Goal: Communication & Community: Answer question/provide support

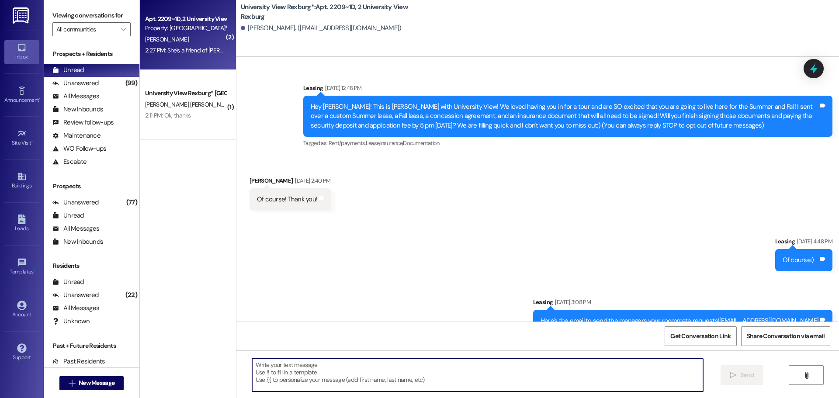
scroll to position [25412, 0]
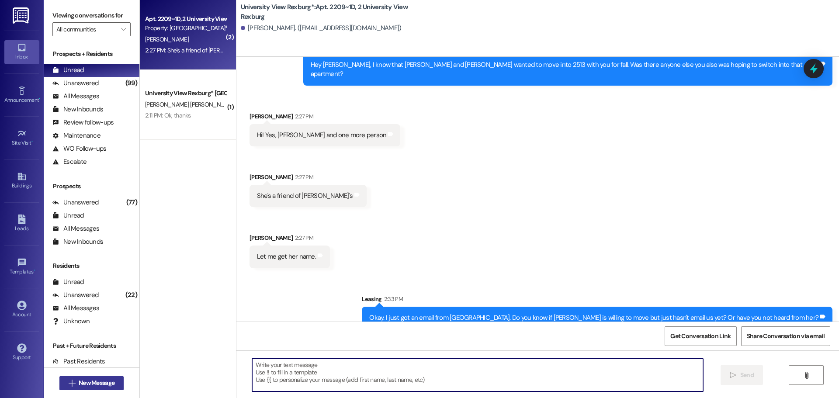
click at [97, 386] on span "New Message" at bounding box center [97, 383] width 36 height 9
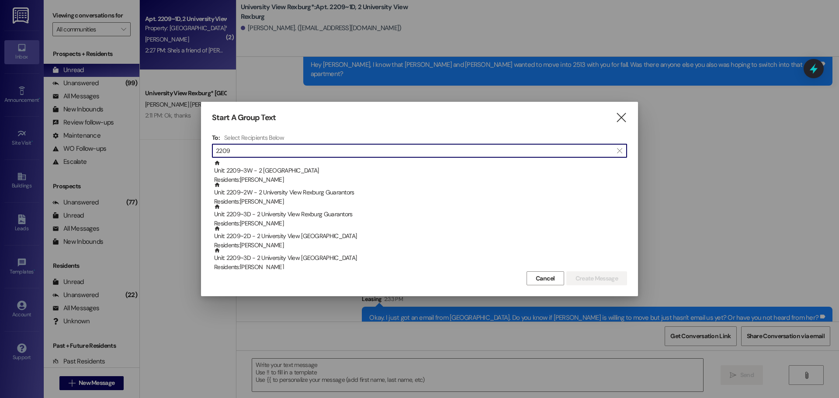
type input "2209"
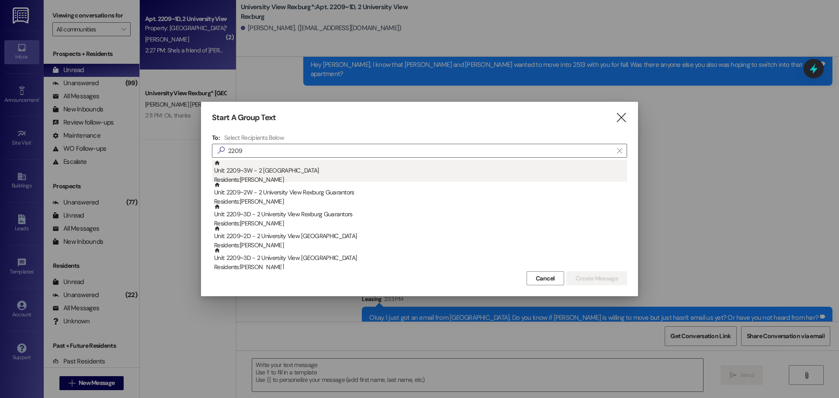
click at [347, 176] on div "Residents: [PERSON_NAME]" at bounding box center [420, 179] width 413 height 9
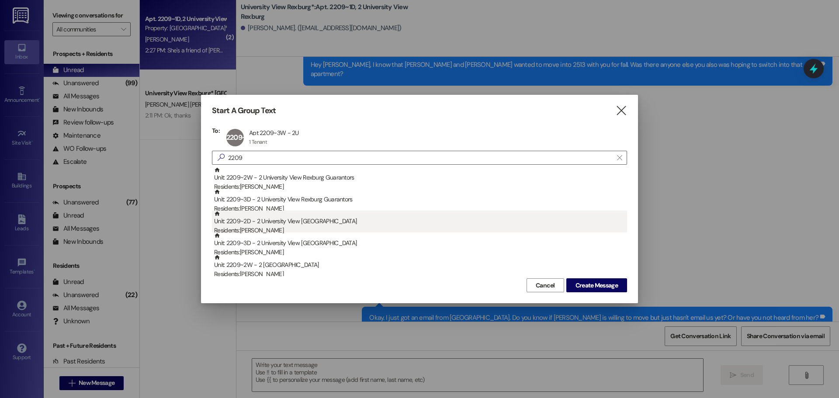
click at [348, 218] on div "Unit: 2209~2D - 2 University View Rexburg Residents: [PERSON_NAME]" at bounding box center [420, 223] width 413 height 25
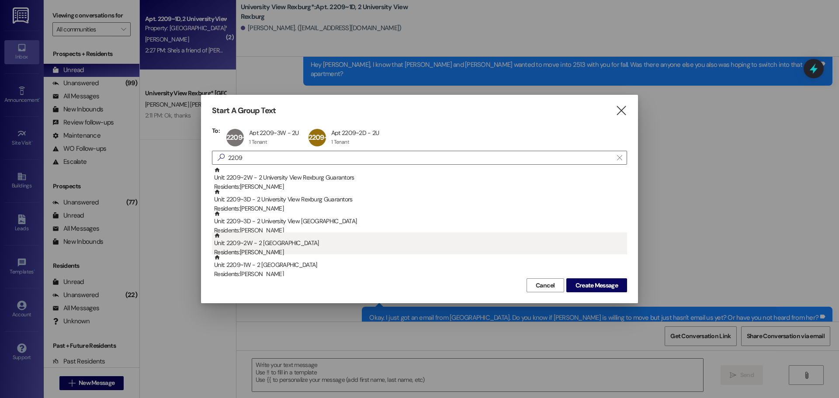
click at [348, 236] on div "Unit: 2209~2W - 2 University View Rexburg Residents: [PERSON_NAME]" at bounding box center [420, 245] width 413 height 25
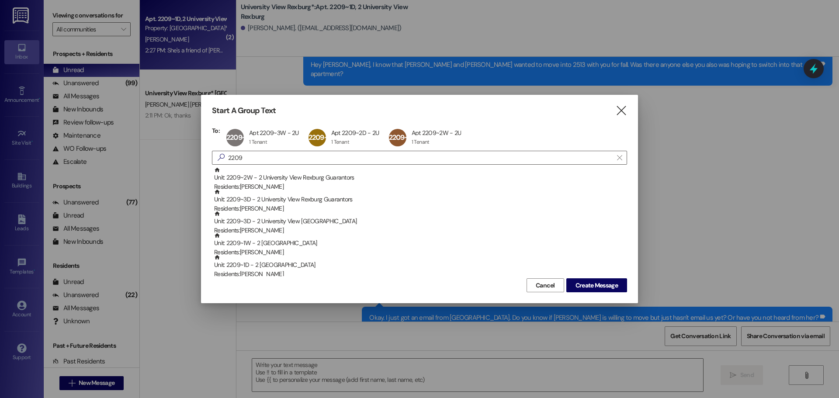
click at [348, 236] on div "Unit: 2209~1W - 2 University View Rexburg Residents: [PERSON_NAME]" at bounding box center [420, 245] width 413 height 25
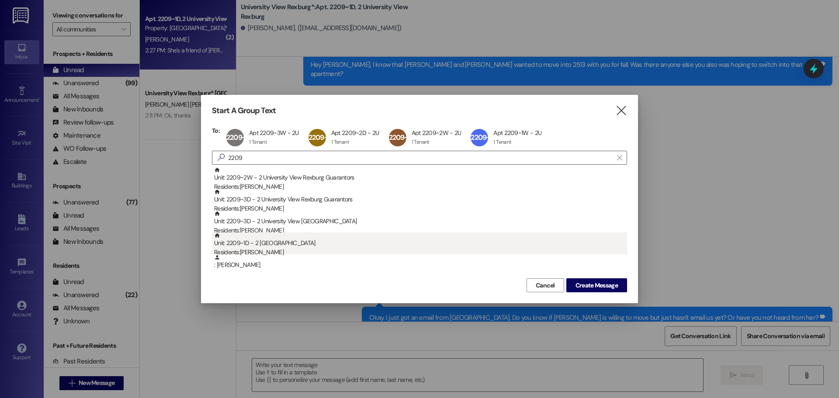
drag, startPoint x: 345, startPoint y: 278, endPoint x: 306, endPoint y: 247, distance: 50.1
click at [306, 247] on div "Unit: 2209~1D - 2 University View Rexburg Residents: [PERSON_NAME]" at bounding box center [420, 245] width 413 height 25
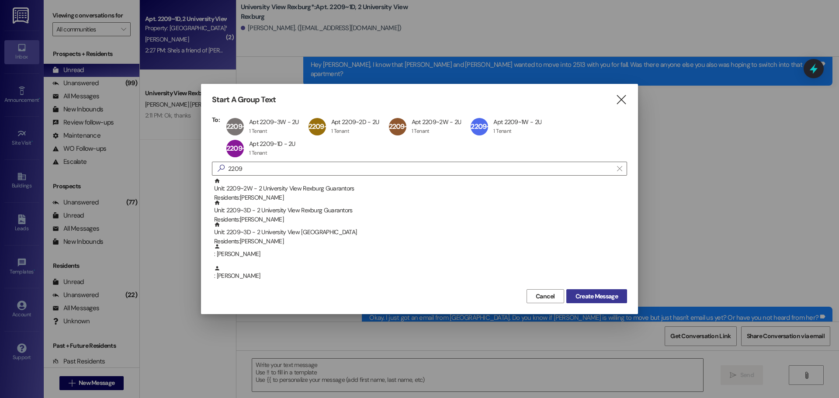
drag, startPoint x: 570, startPoint y: 296, endPoint x: 565, endPoint y: 296, distance: 5.7
click at [566, 296] on button "Create Message" at bounding box center [596, 296] width 61 height 14
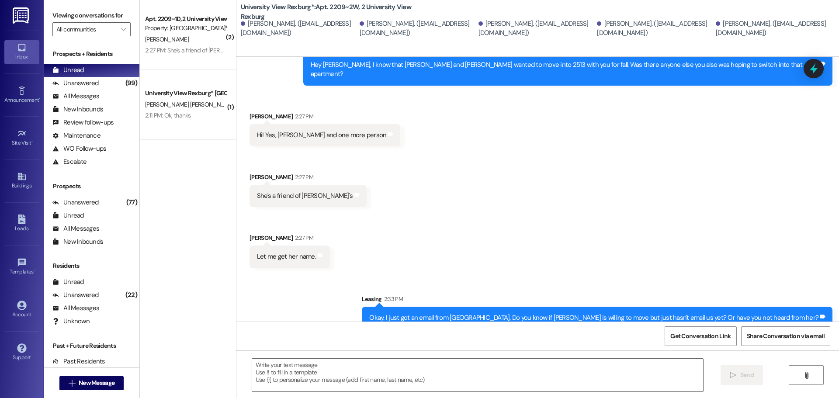
scroll to position [0, 0]
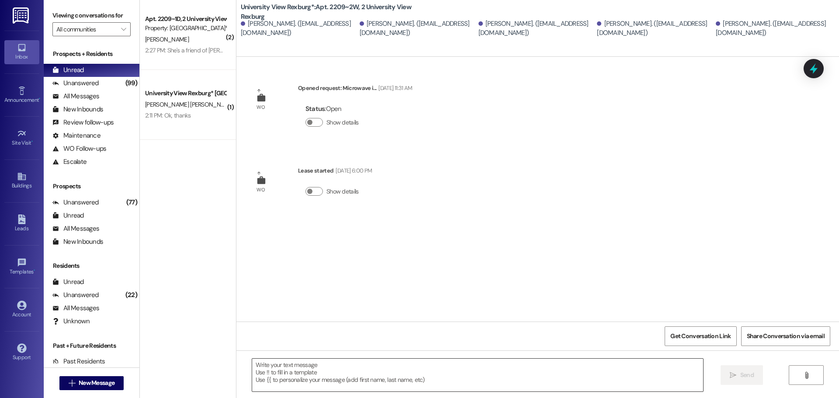
click at [405, 367] on textarea at bounding box center [477, 375] width 451 height 33
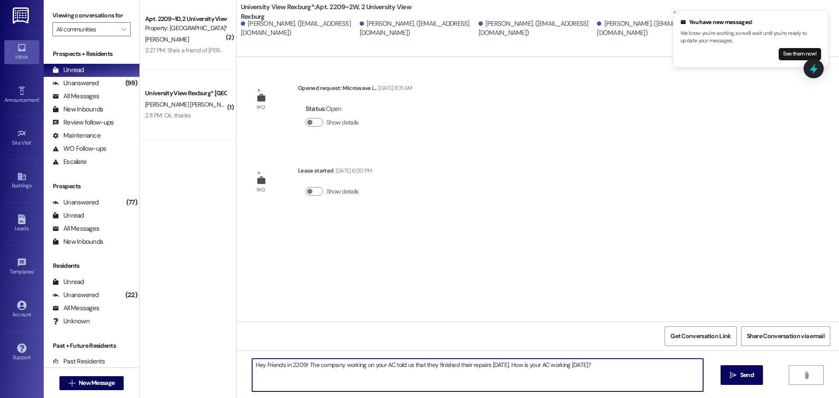
click at [510, 368] on textarea "Hey Friends in 2209! The company working on your AC told us that they finished …" at bounding box center [477, 375] width 451 height 33
click at [695, 369] on textarea "Hey Friends in 2209! The company working on your AC told us that they finished …" at bounding box center [477, 375] width 451 height 33
type textarea "Hey Friends in 2209! The company working on your AC told us that they finished …"
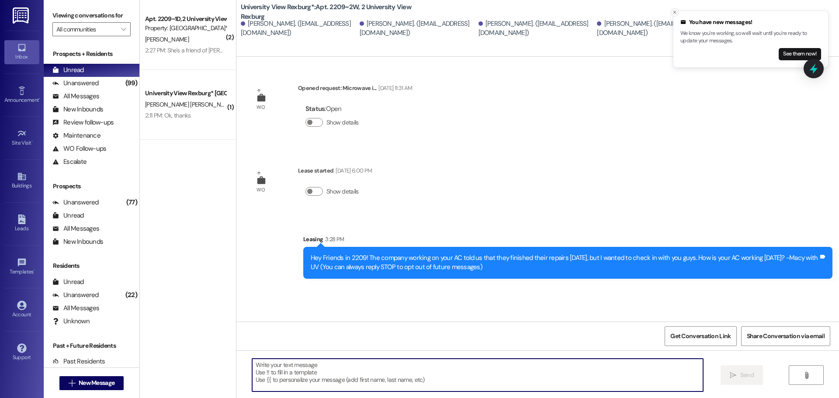
click at [677, 14] on button "Close toast" at bounding box center [674, 12] width 9 height 9
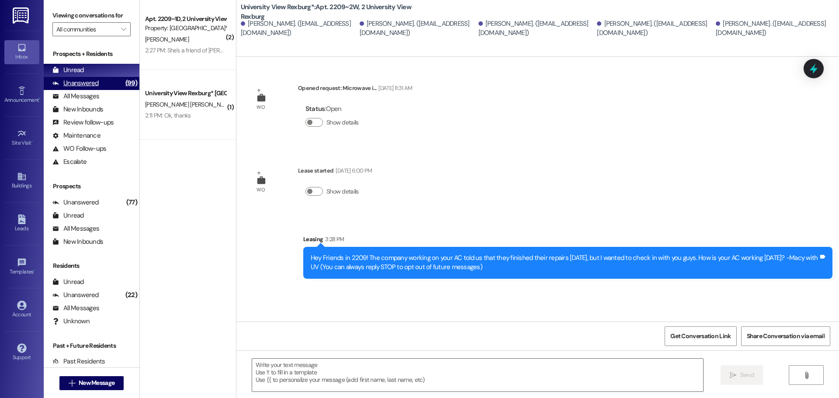
click at [123, 79] on div "(99)" at bounding box center [131, 83] width 16 height 14
click at [122, 61] on div "Prospects + Residents Unread (0) Unread: Any message you haven't read yet will …" at bounding box center [92, 108] width 96 height 119
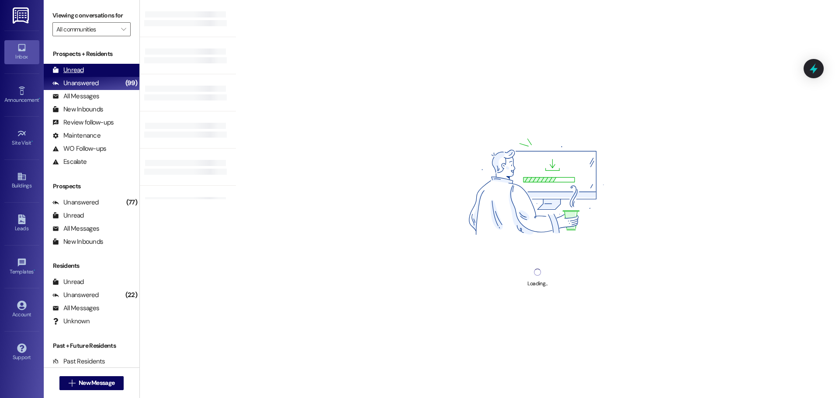
click at [118, 68] on div "Unread (0)" at bounding box center [92, 70] width 96 height 13
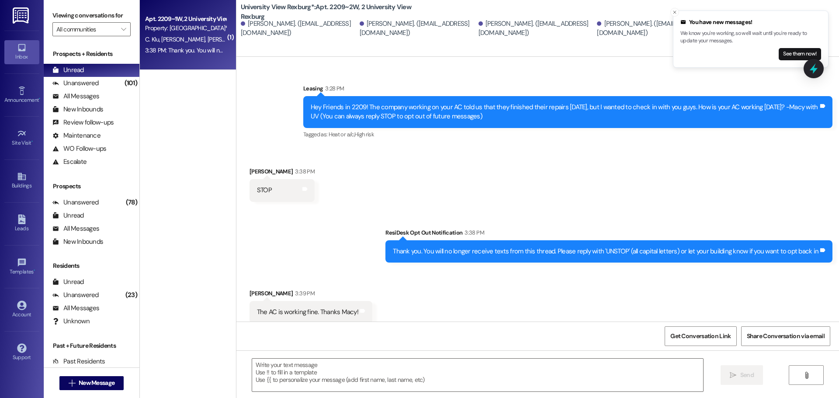
scroll to position [159, 0]
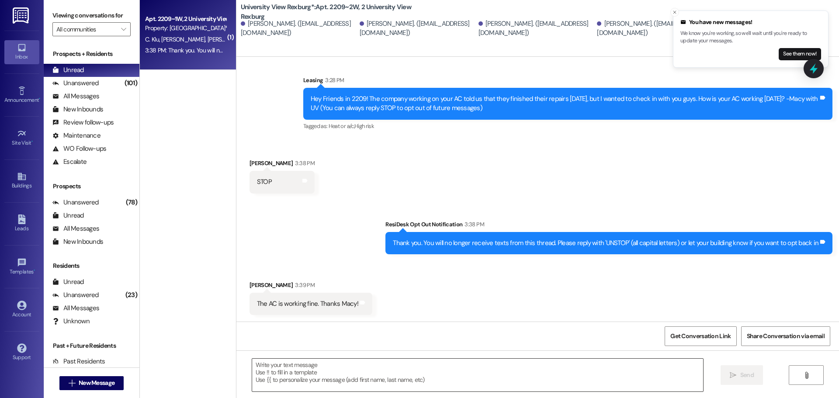
click at [327, 374] on textarea at bounding box center [477, 375] width 451 height 33
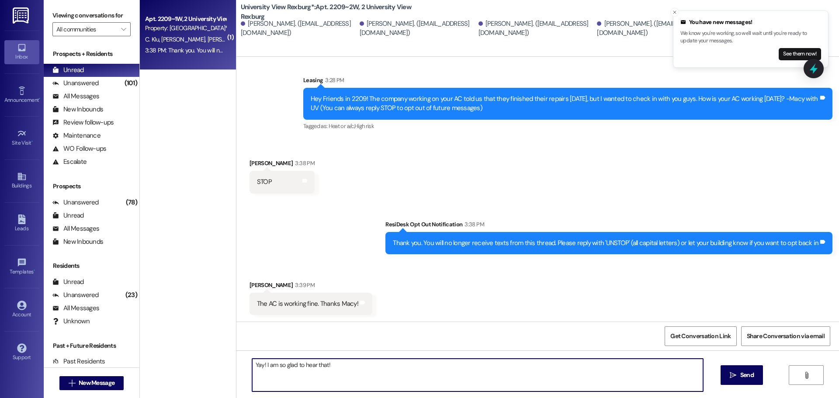
type textarea "Yay! I am so glad to hear that!!"
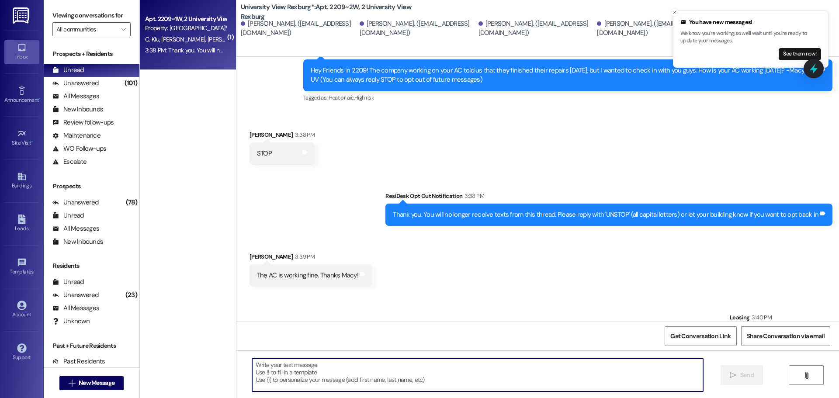
scroll to position [221, 0]
